Goal: Transaction & Acquisition: Purchase product/service

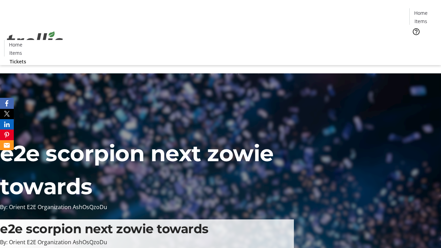
click at [415, 40] on span "Tickets" at bounding box center [423, 43] width 17 height 7
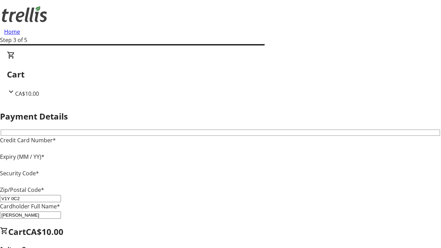
type input "V1Y 0C2"
